Goal: Navigation & Orientation: Find specific page/section

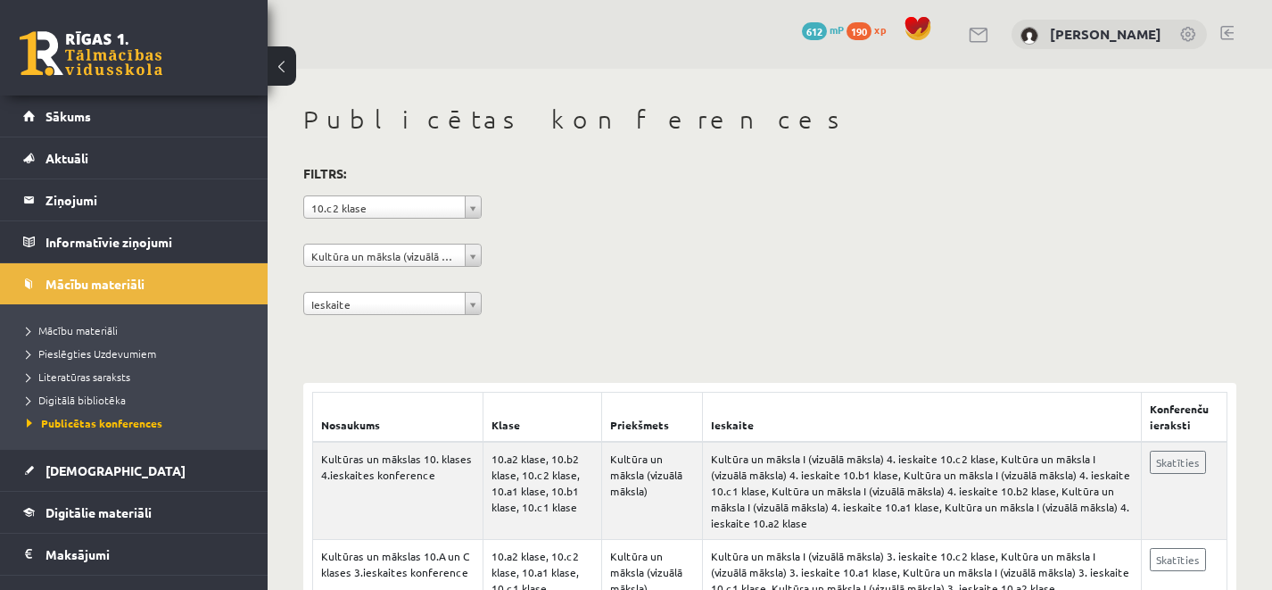
click at [58, 123] on link "Sākums" at bounding box center [134, 115] width 222 height 41
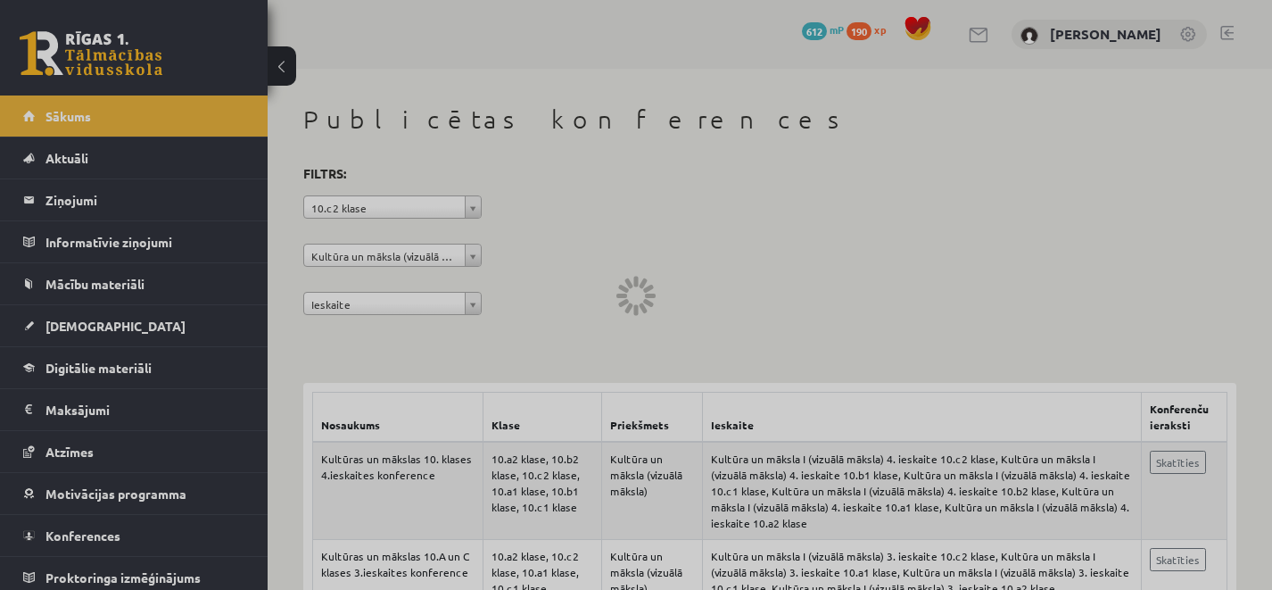
scroll to position [346, 0]
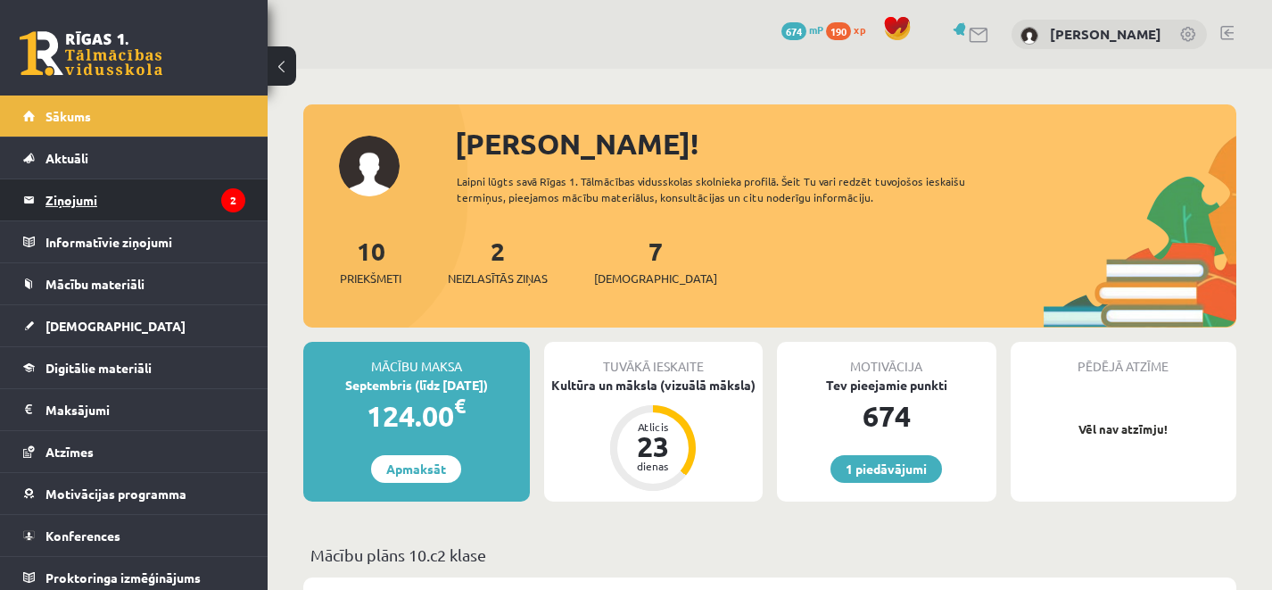
click at [170, 211] on legend "Ziņojumi 2" at bounding box center [146, 199] width 200 height 41
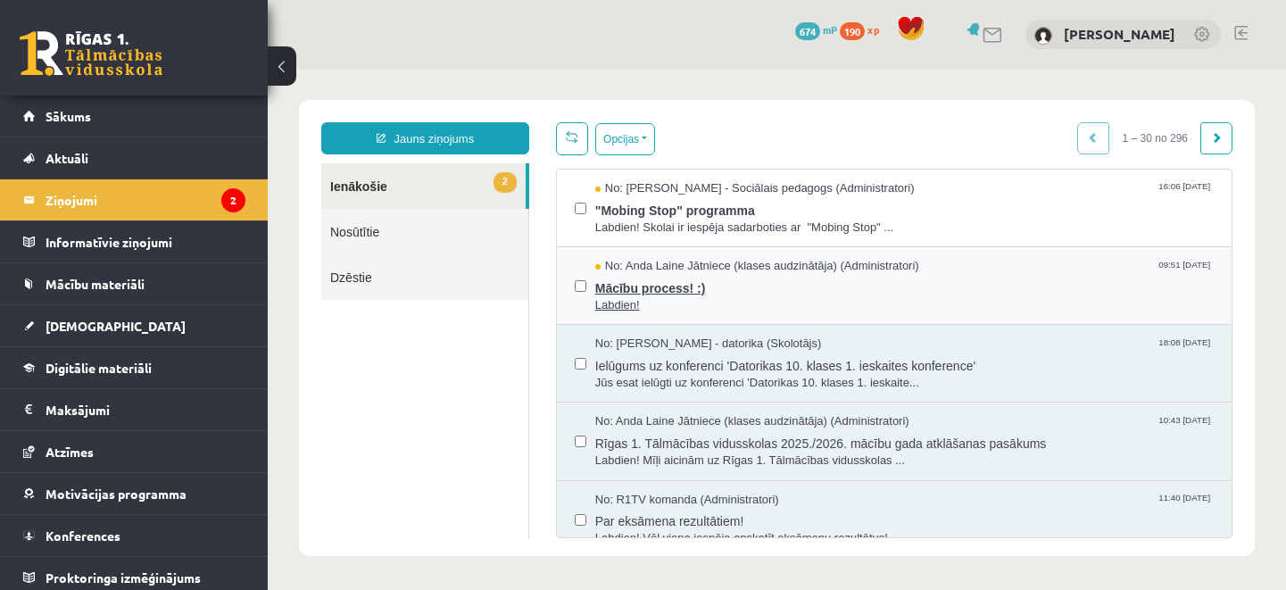
click at [607, 285] on span "Mācību process! :)" at bounding box center [904, 286] width 618 height 22
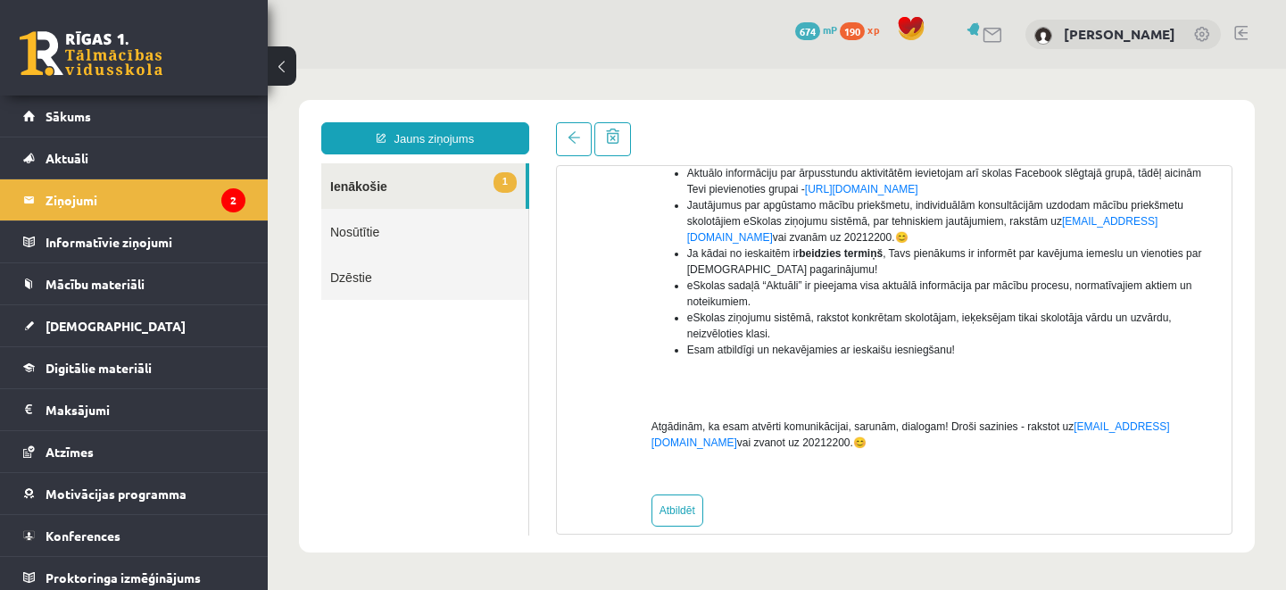
scroll to position [394, 0]
click at [410, 193] on link "1 Ienākošie" at bounding box center [423, 186] width 204 height 46
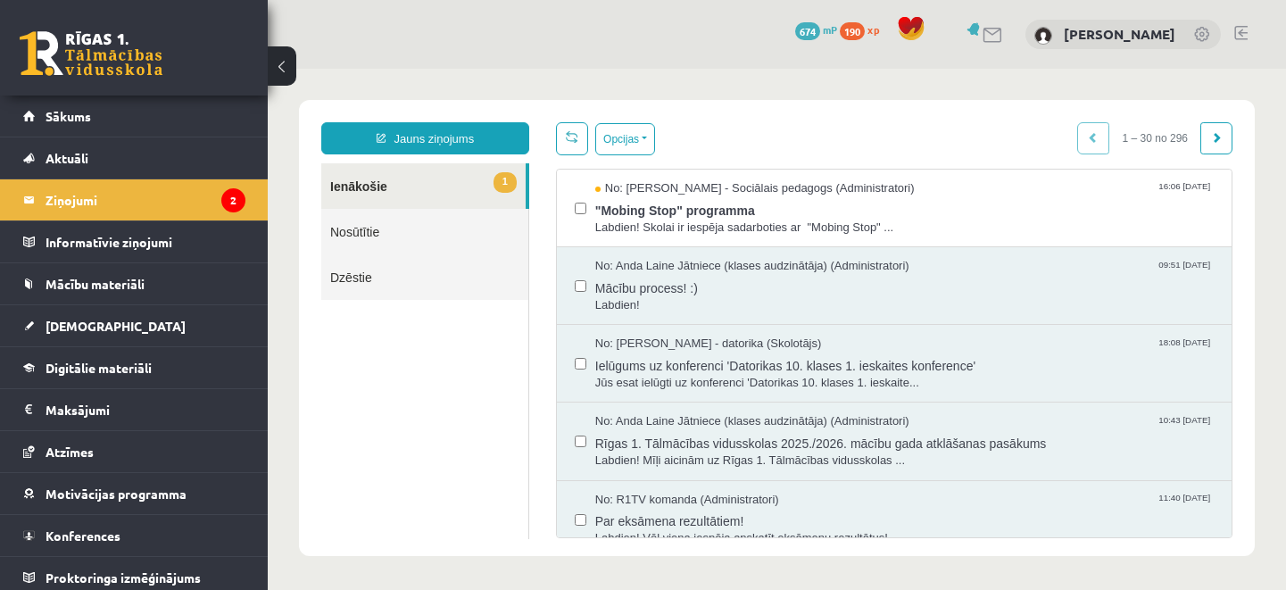
scroll to position [0, 0]
click at [681, 220] on span "Labdien! Skolai ir iespēja sadarboties ar "Mobing Stop" ..." at bounding box center [904, 228] width 618 height 17
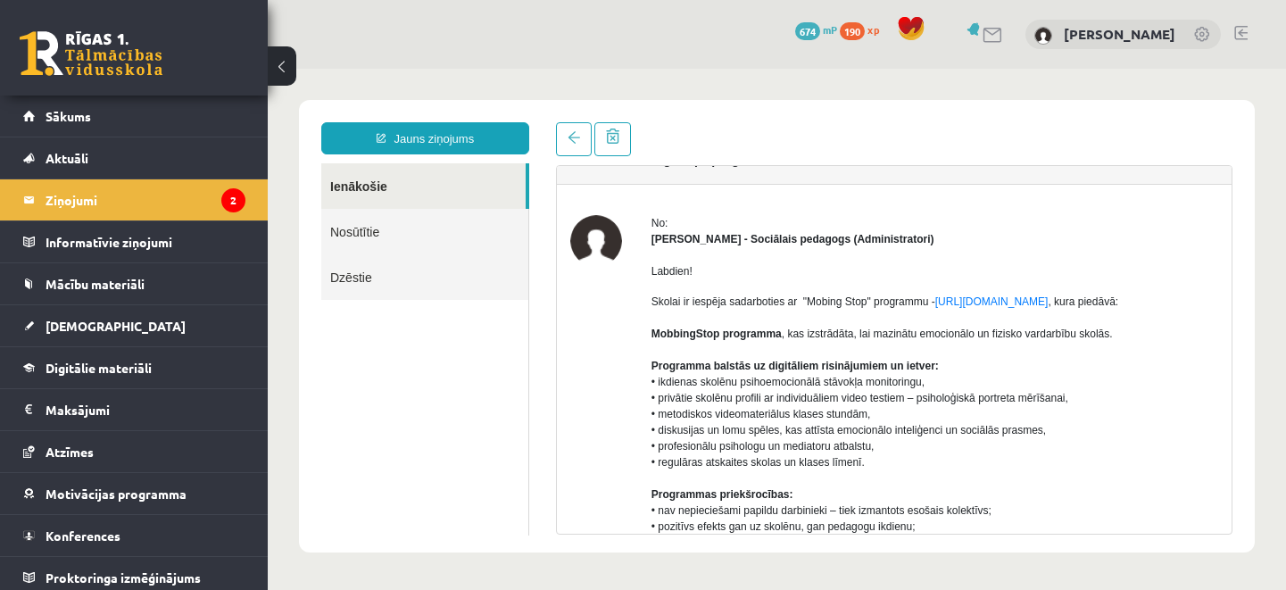
scroll to position [29, 0]
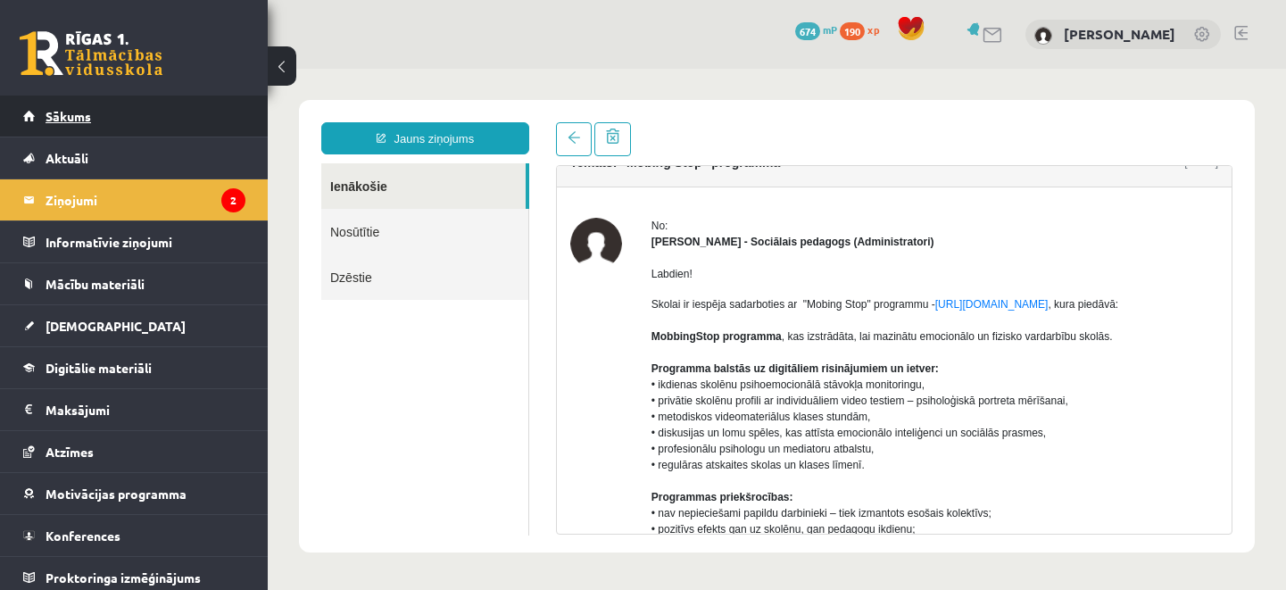
click at [112, 112] on link "Sākums" at bounding box center [134, 115] width 222 height 41
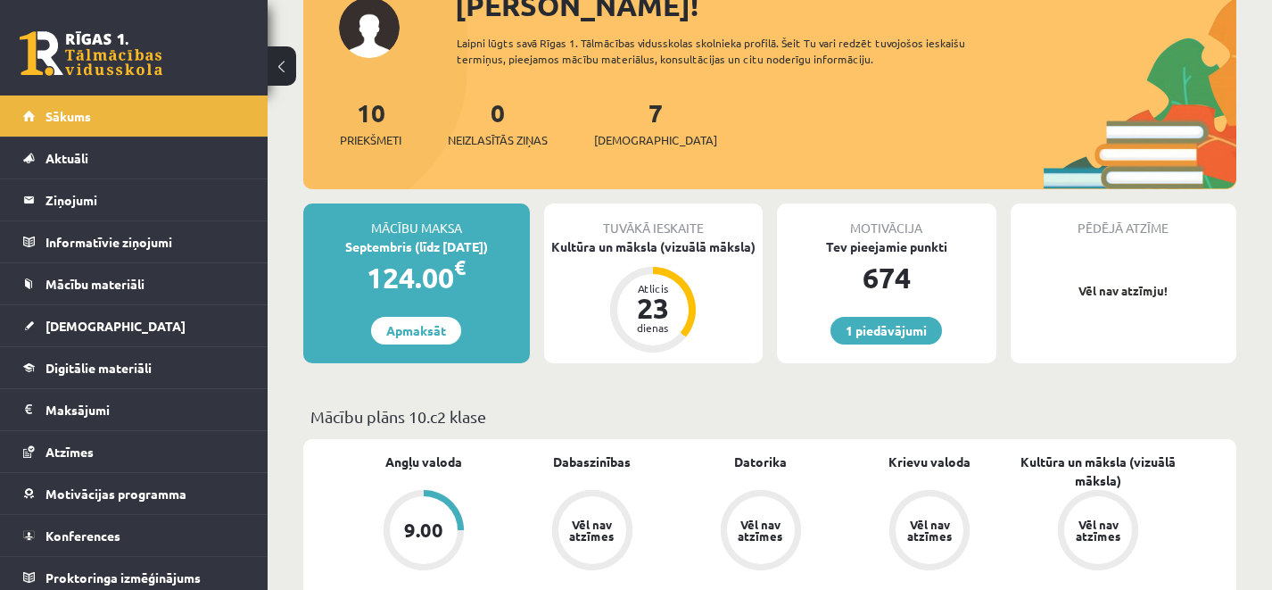
scroll to position [139, 0]
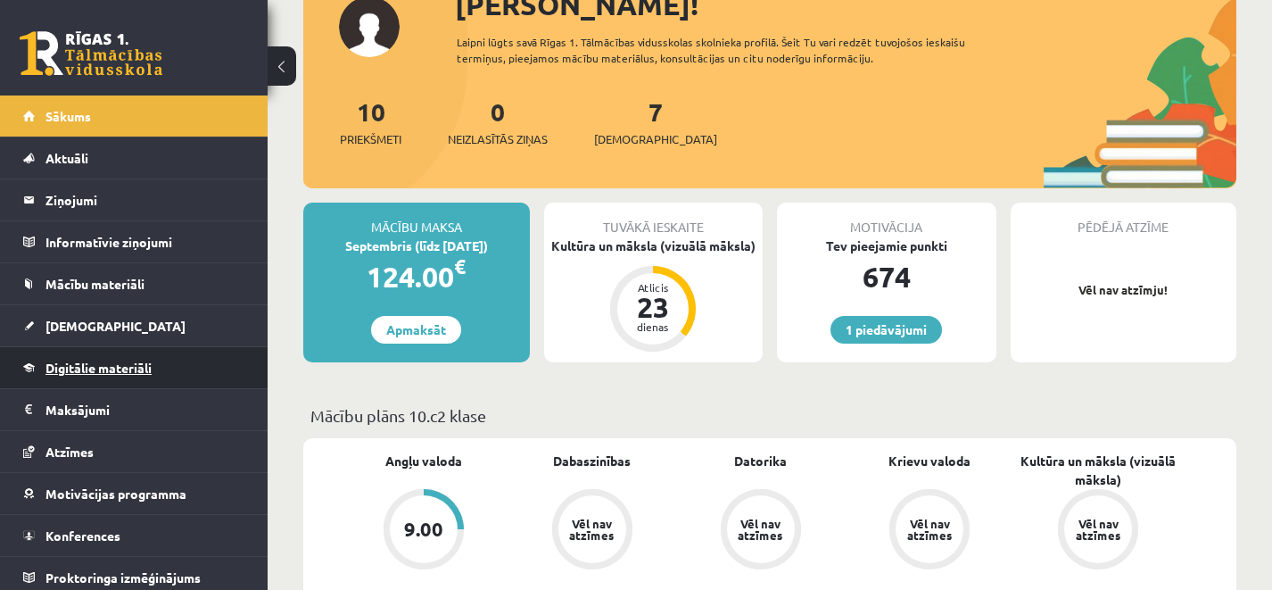
click at [111, 365] on span "Digitālie materiāli" at bounding box center [99, 368] width 106 height 16
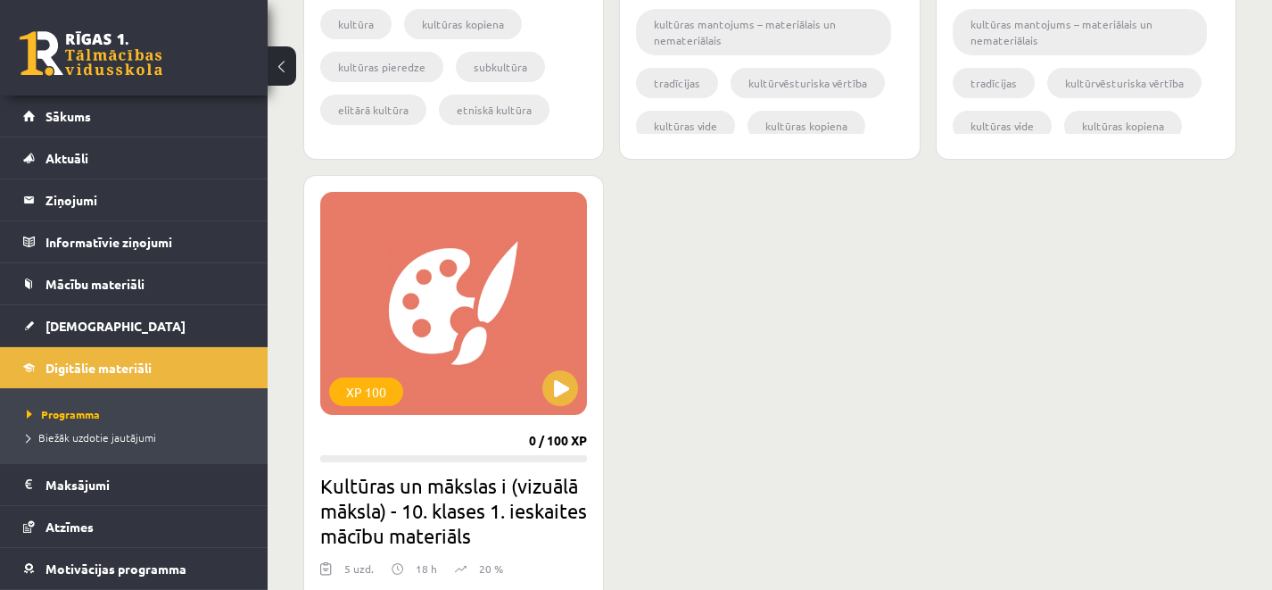
scroll to position [1510, 0]
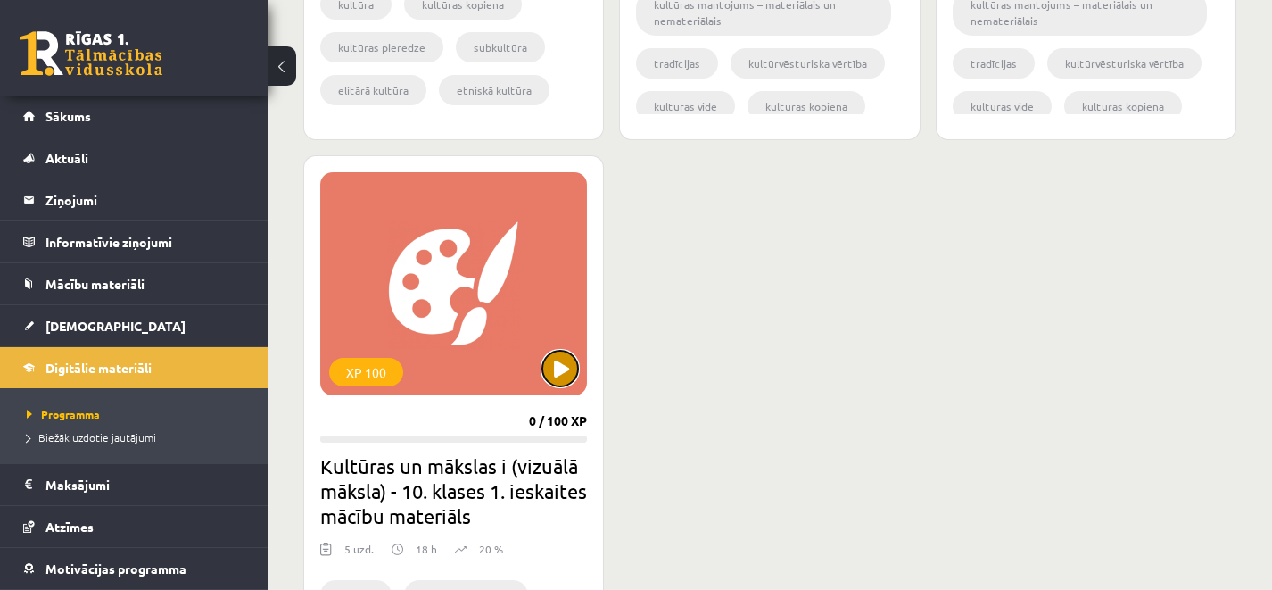
click at [561, 354] on button at bounding box center [561, 369] width 36 height 36
